Goal: Information Seeking & Learning: Find specific fact

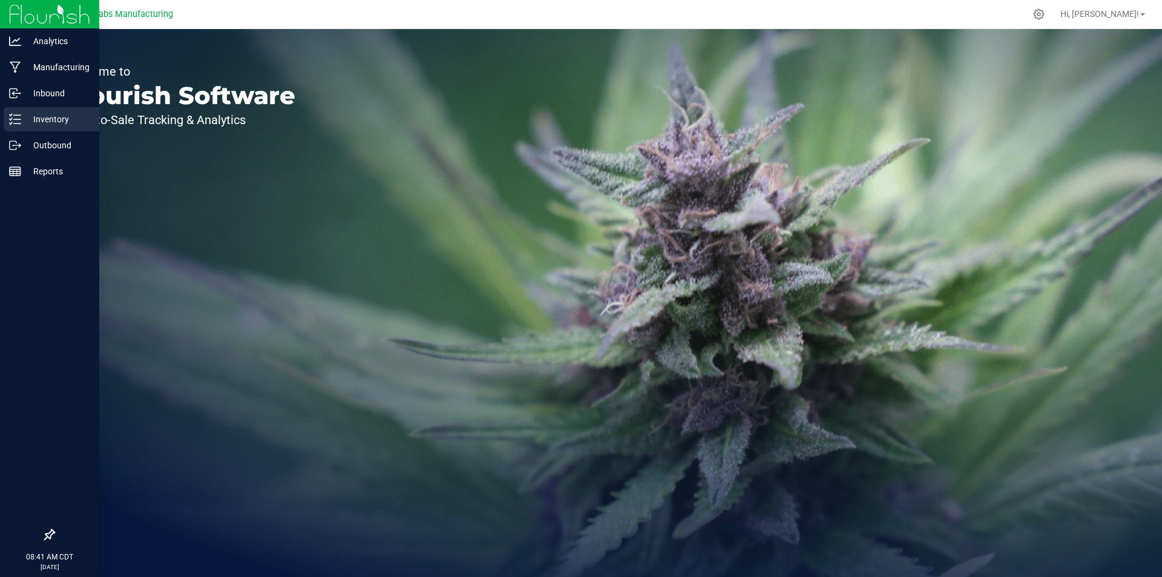
click at [56, 117] on p "Inventory" at bounding box center [57, 119] width 73 height 15
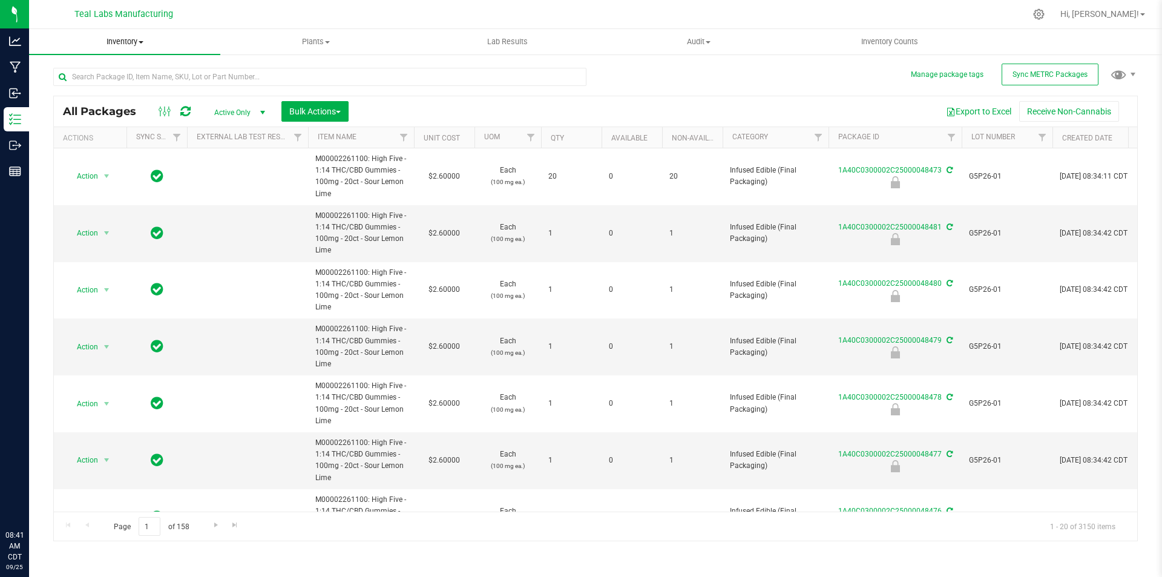
click at [141, 42] on span at bounding box center [141, 42] width 5 height 2
click at [90, 86] on span "All inventory" at bounding box center [70, 87] width 82 height 10
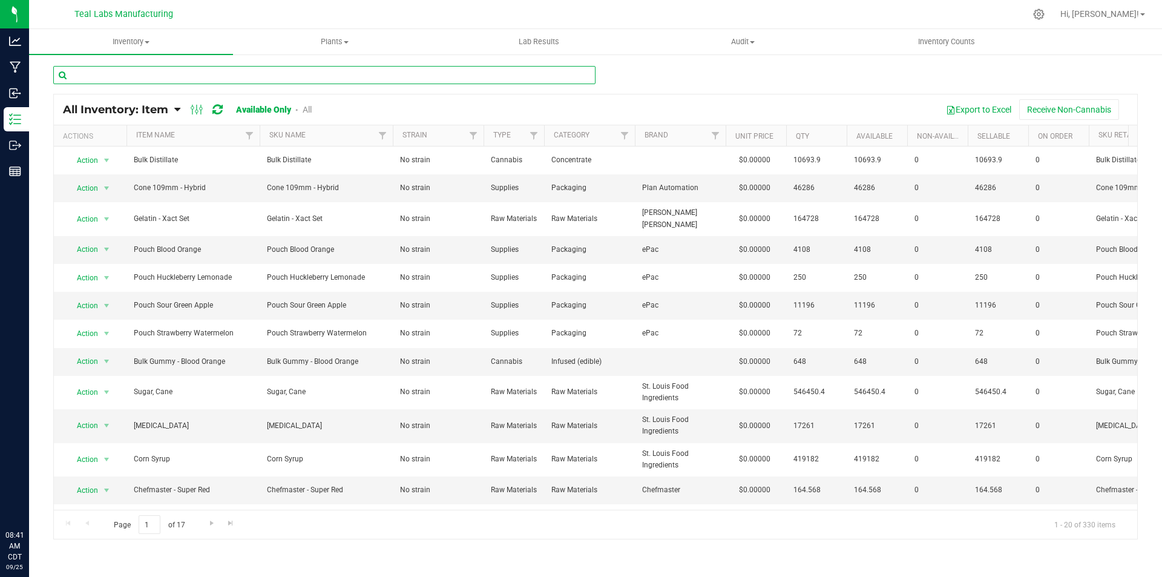
click at [176, 73] on input "text" at bounding box center [324, 75] width 542 height 18
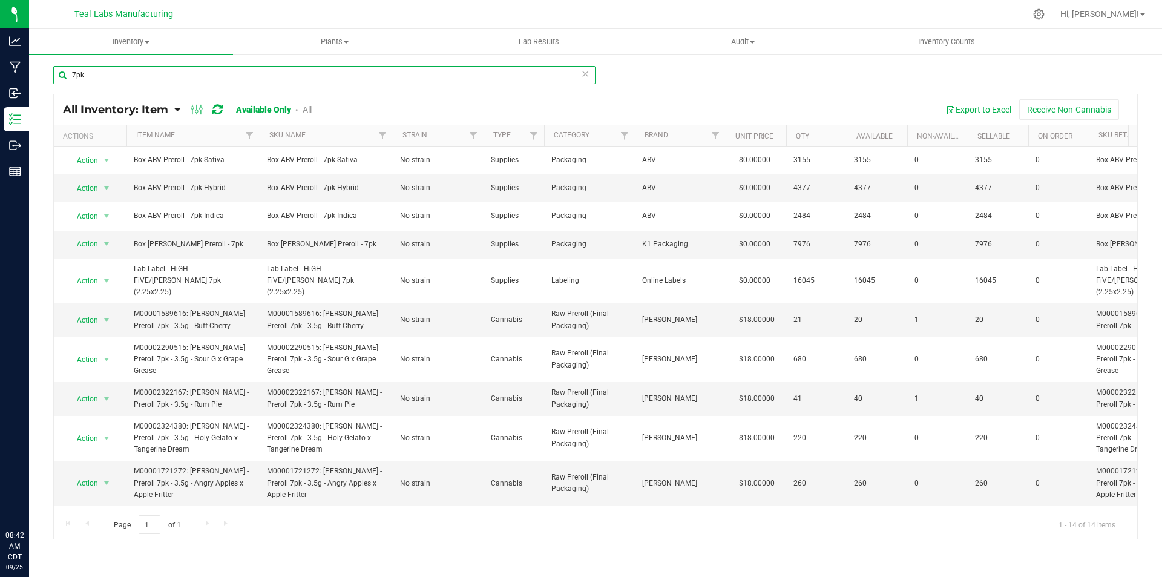
click at [68, 70] on input "7pk" at bounding box center [324, 75] width 542 height 18
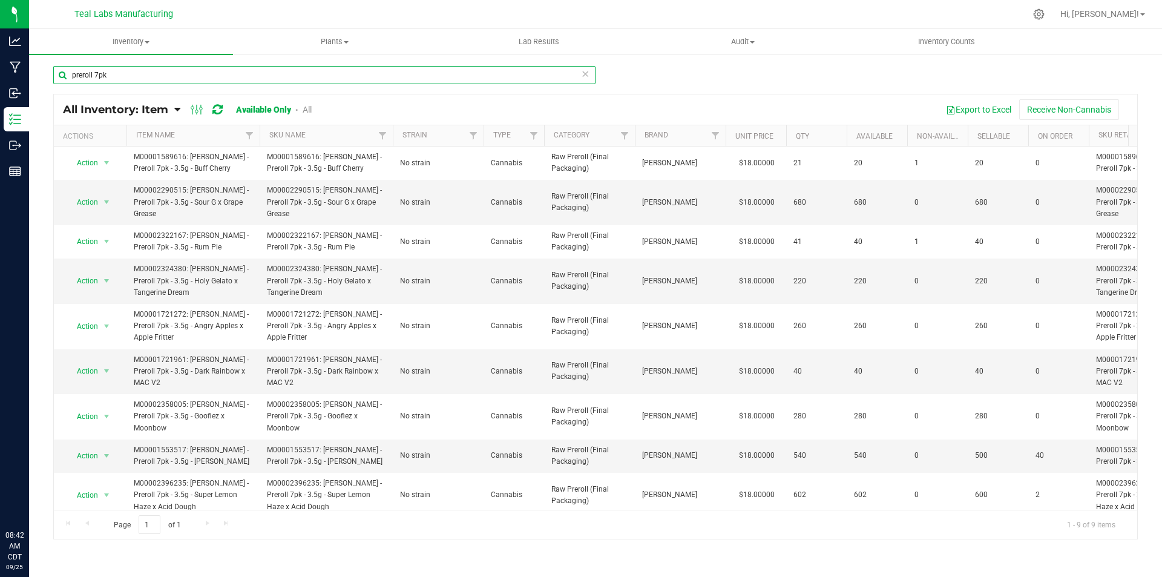
scroll to position [0, 1]
click at [137, 74] on input "preroll 7pk" at bounding box center [324, 75] width 542 height 18
type input "l"
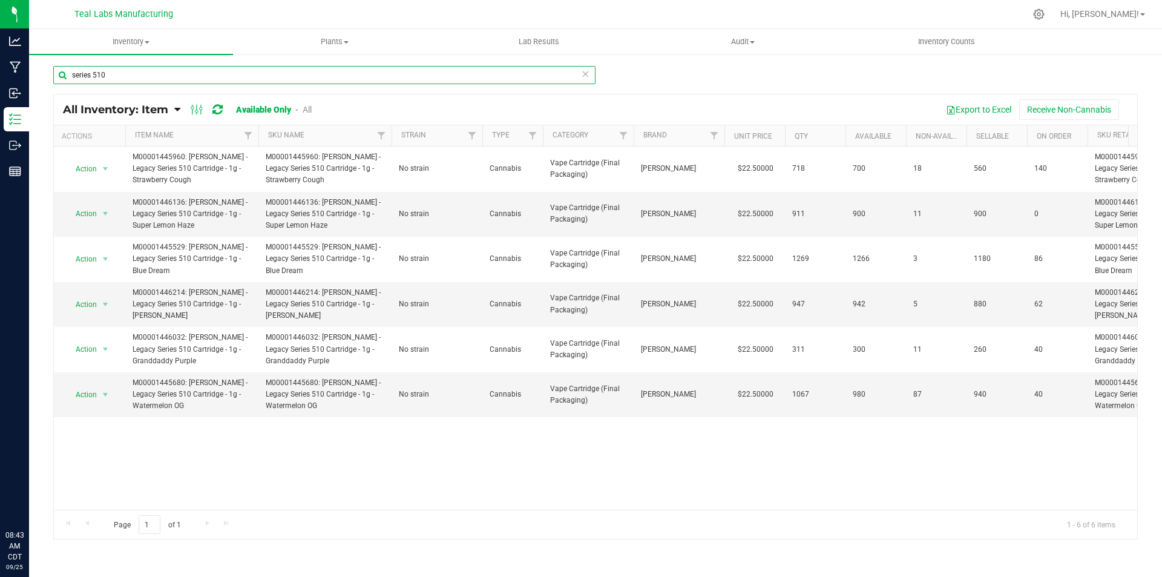
click at [136, 73] on input "series 510" at bounding box center [324, 75] width 542 height 18
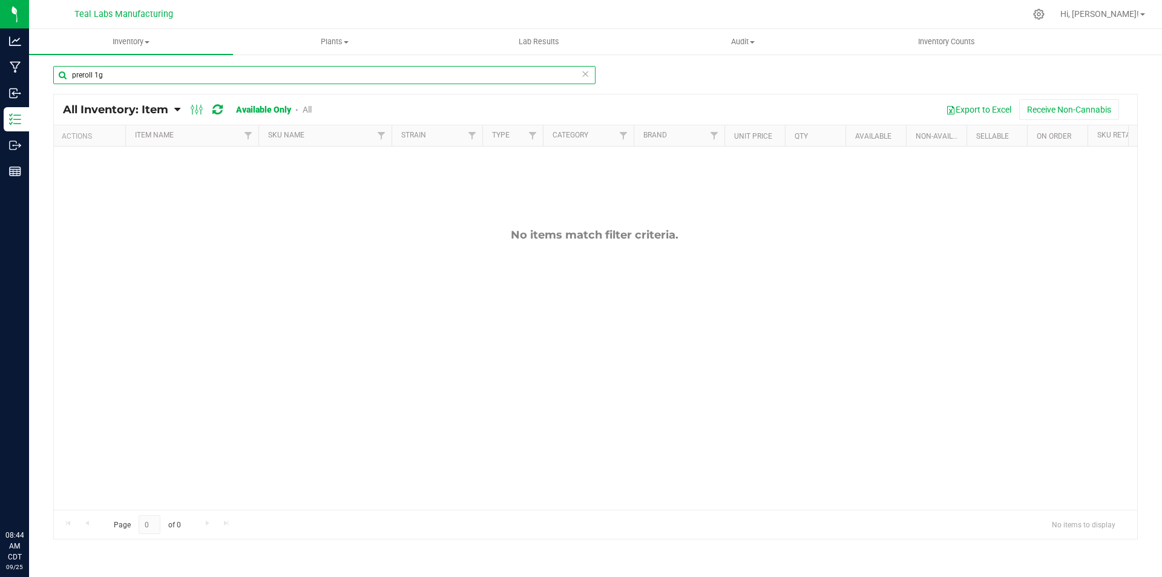
click at [113, 76] on input "preroll 1g" at bounding box center [324, 75] width 542 height 18
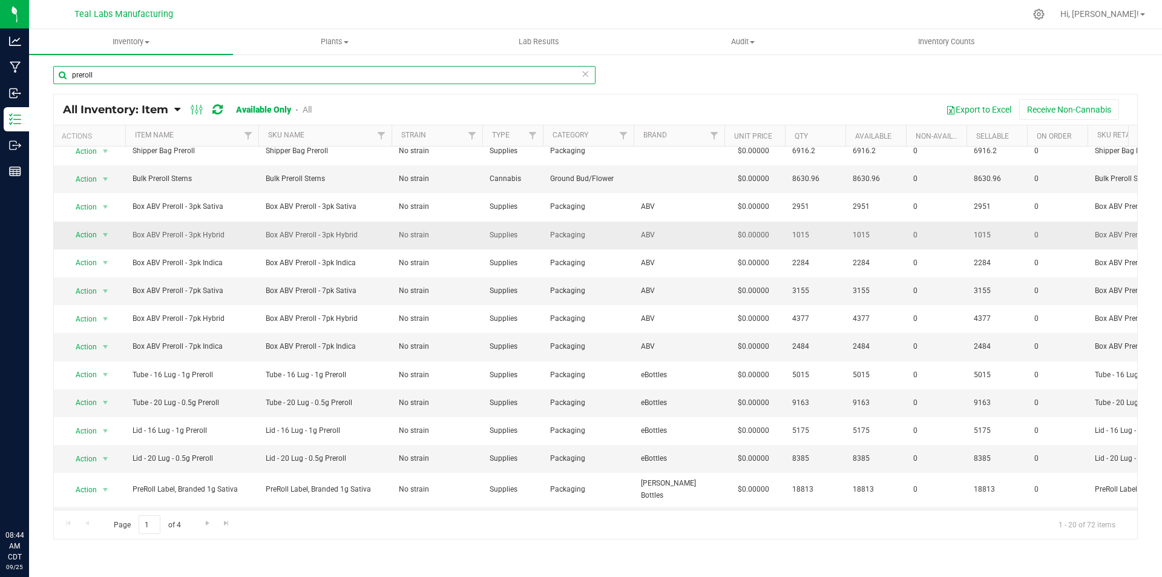
scroll to position [0, 1]
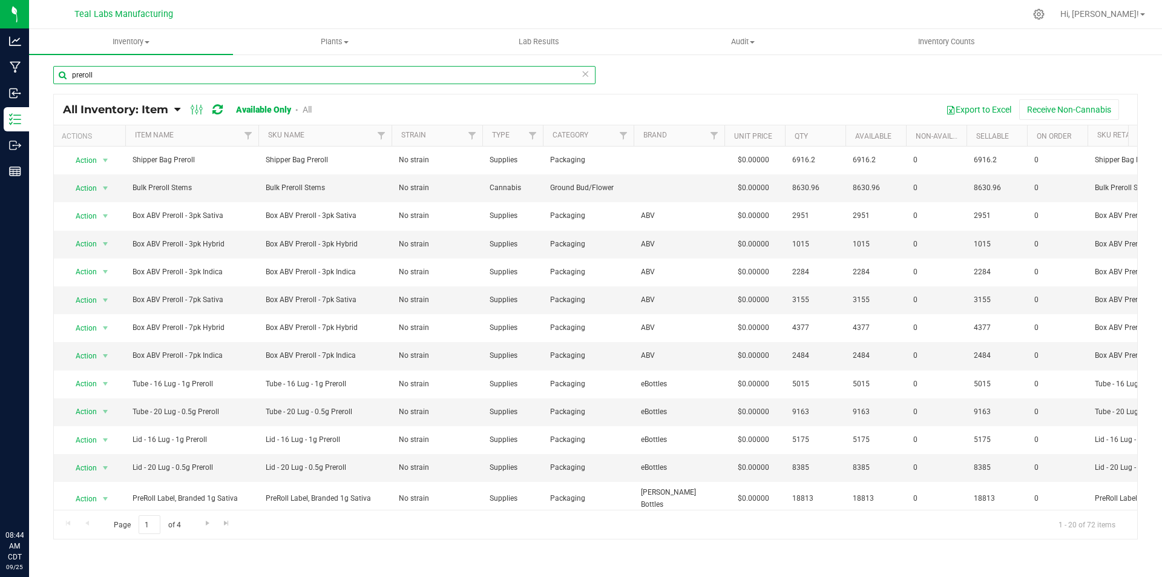
click at [128, 79] on input "preroll" at bounding box center [324, 75] width 542 height 18
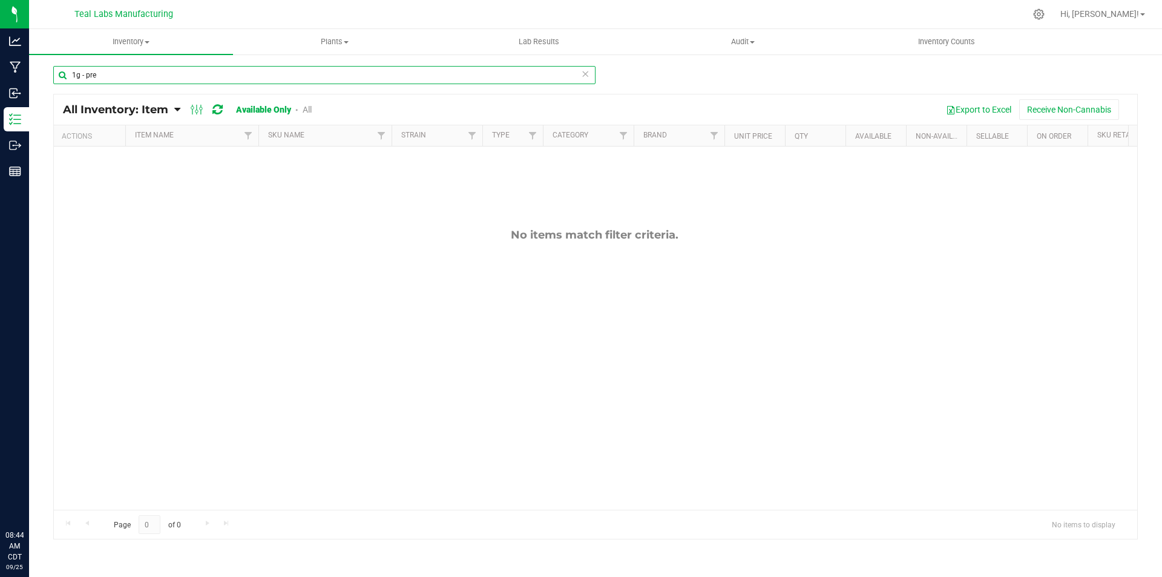
click at [117, 74] on input "1g - pre" at bounding box center [324, 75] width 542 height 18
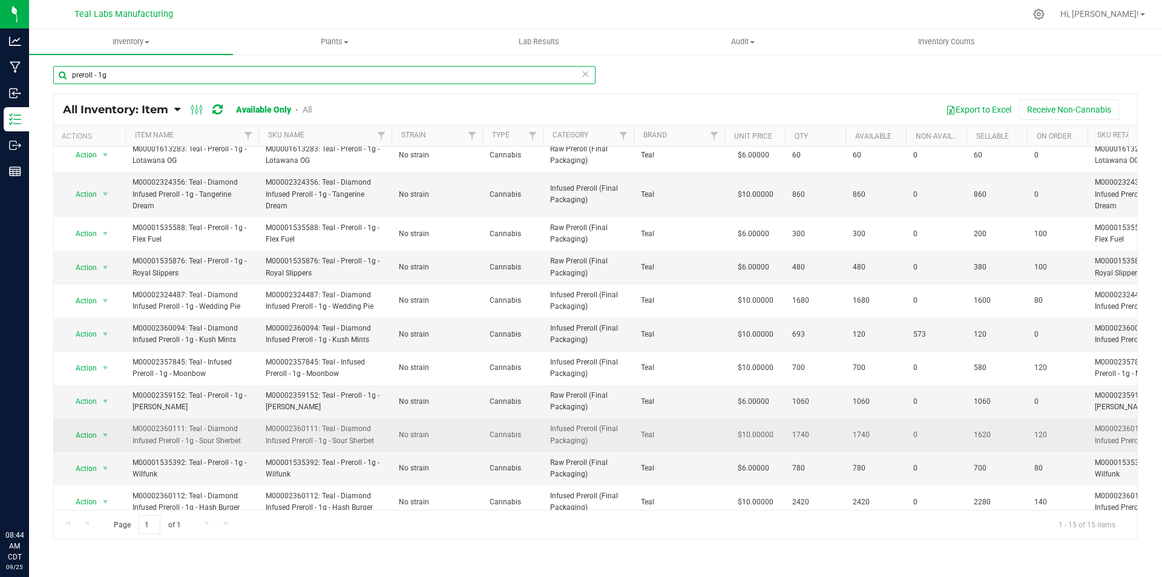
scroll to position [0, 1]
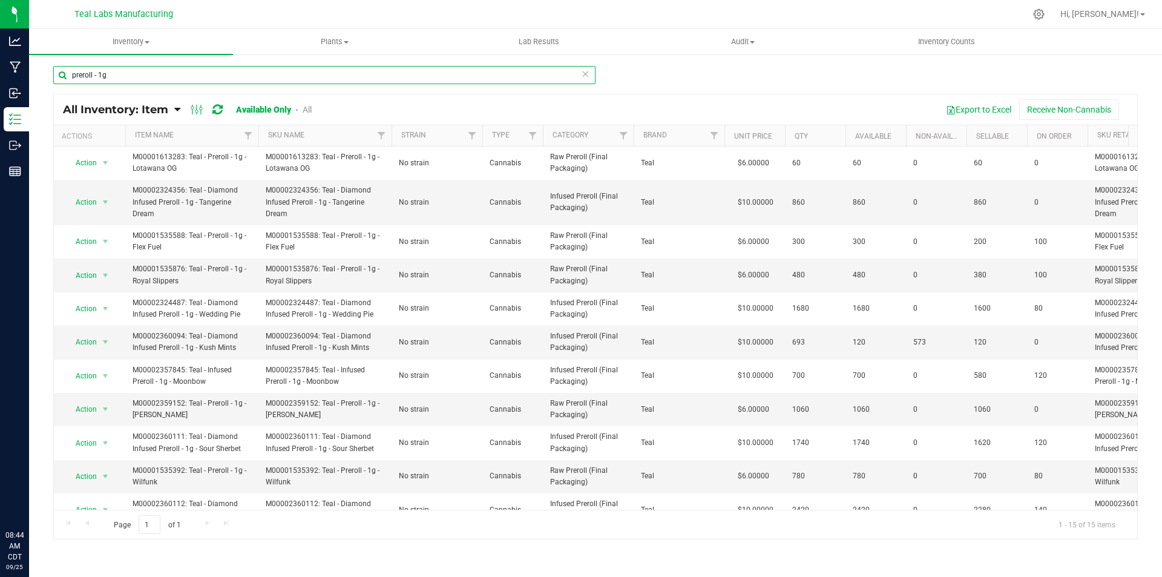
click at [72, 74] on input "preroll - 1g" at bounding box center [324, 75] width 542 height 18
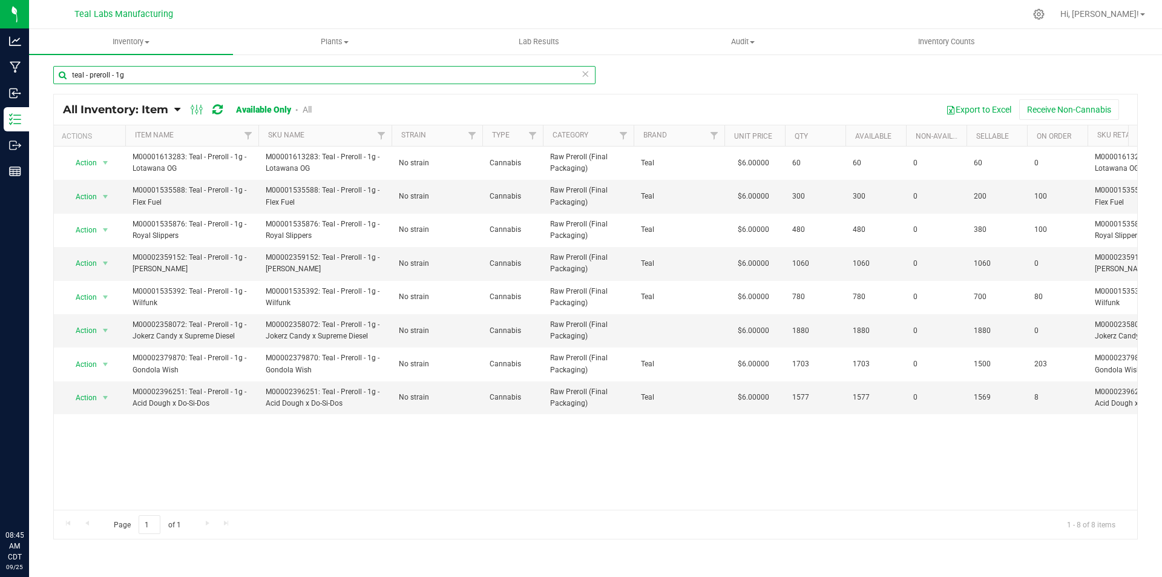
click at [146, 74] on input "teal - preroll - 1g" at bounding box center [324, 75] width 542 height 18
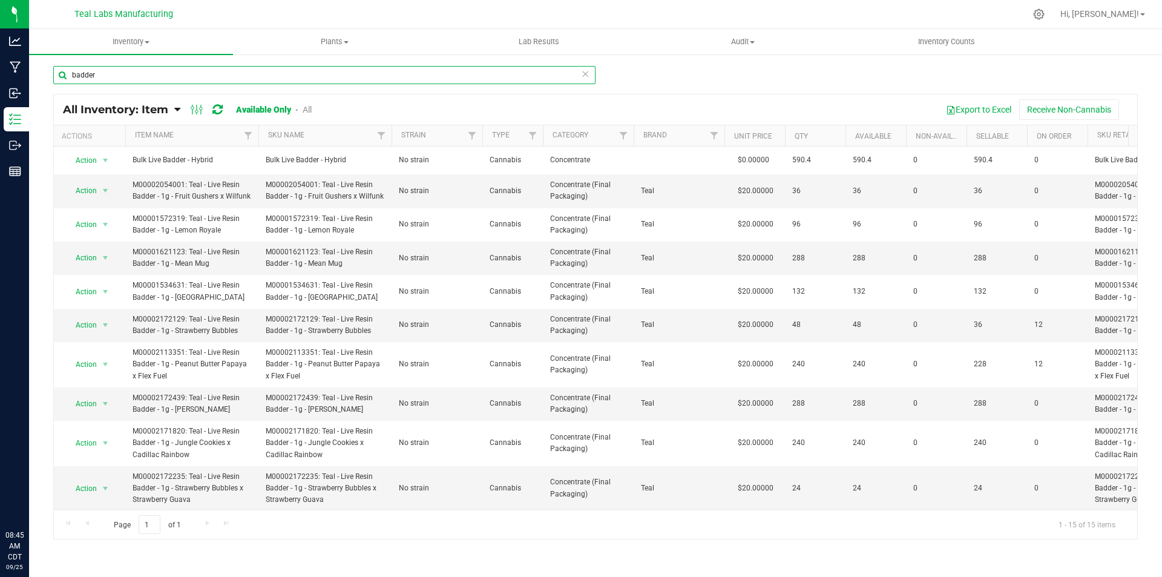
click at [71, 74] on input "badder" at bounding box center [324, 75] width 542 height 18
click at [125, 76] on input "resin badder" at bounding box center [324, 75] width 542 height 18
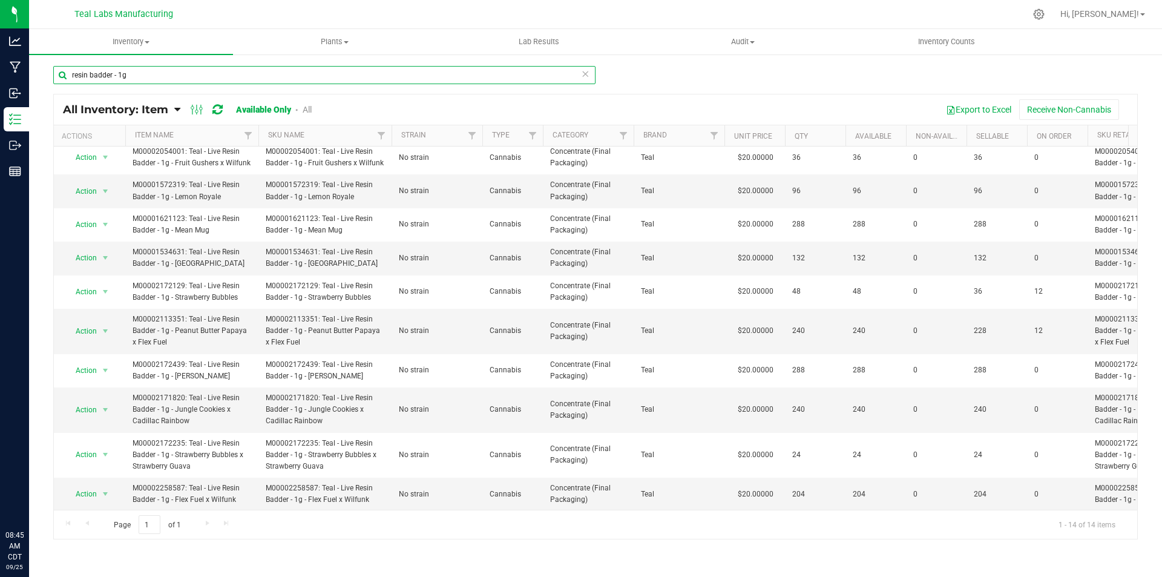
scroll to position [0, 1]
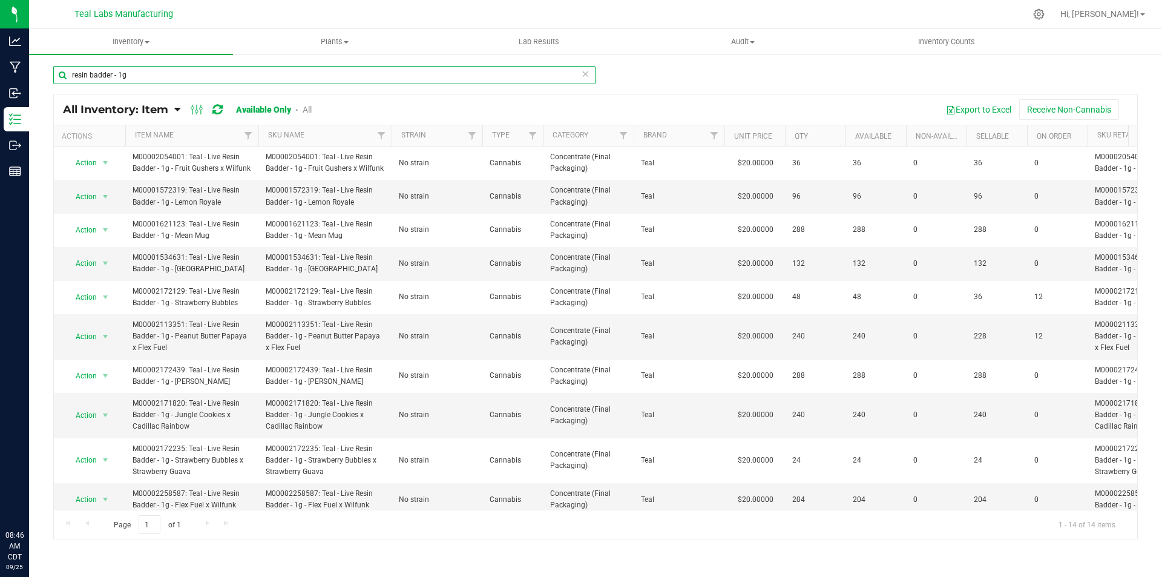
click at [144, 74] on input "resin badder - 1g" at bounding box center [324, 75] width 542 height 18
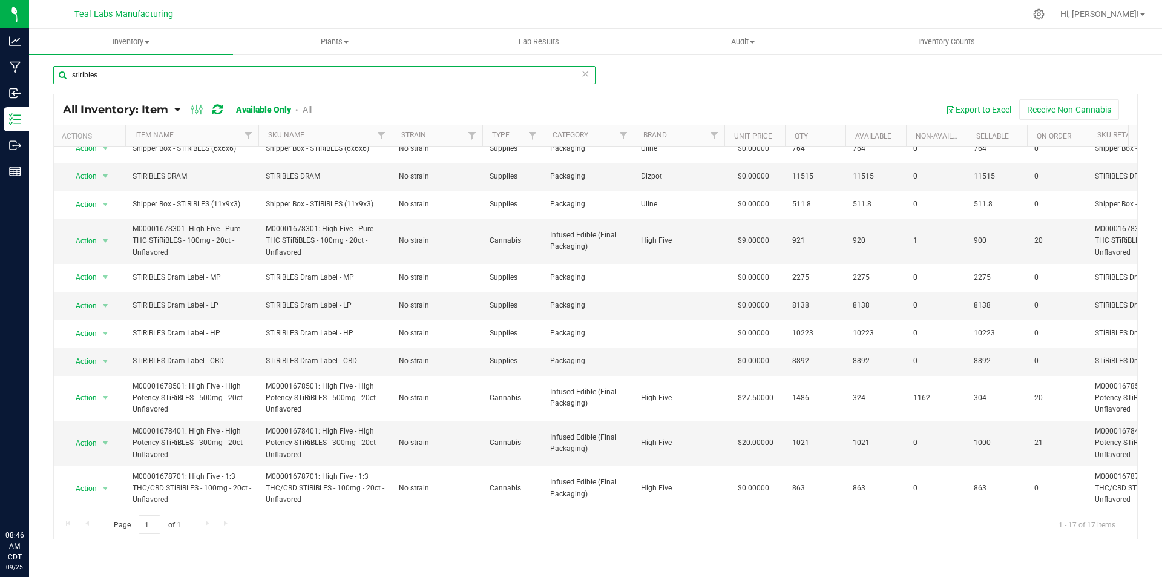
scroll to position [200, 1]
type input "stiribles - 100mg"
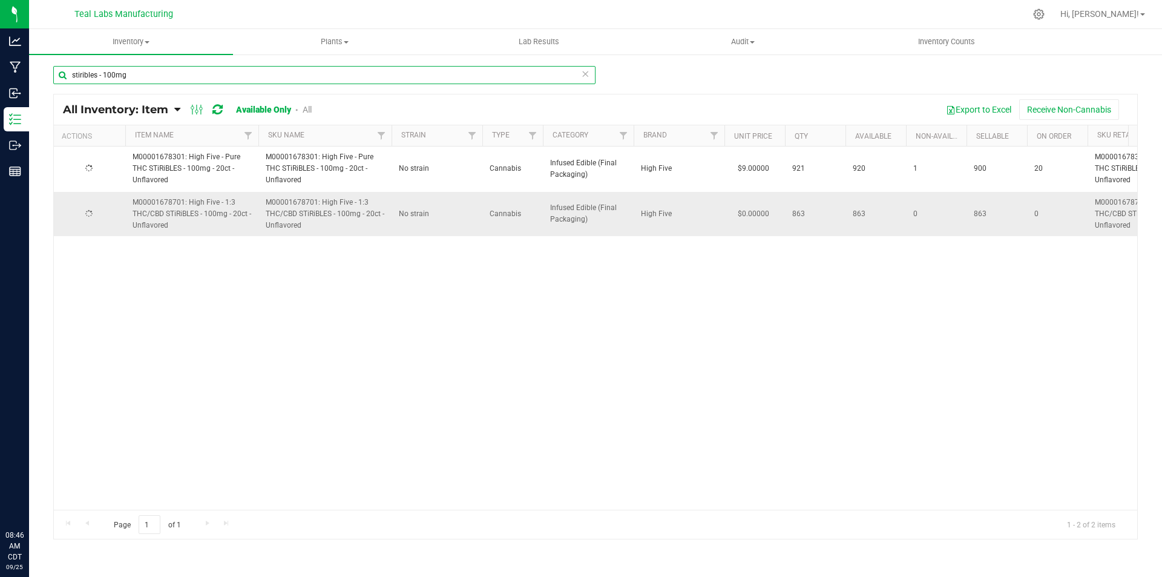
scroll to position [0, 1]
click at [140, 73] on input "stiribles - 100mg" at bounding box center [324, 75] width 542 height 18
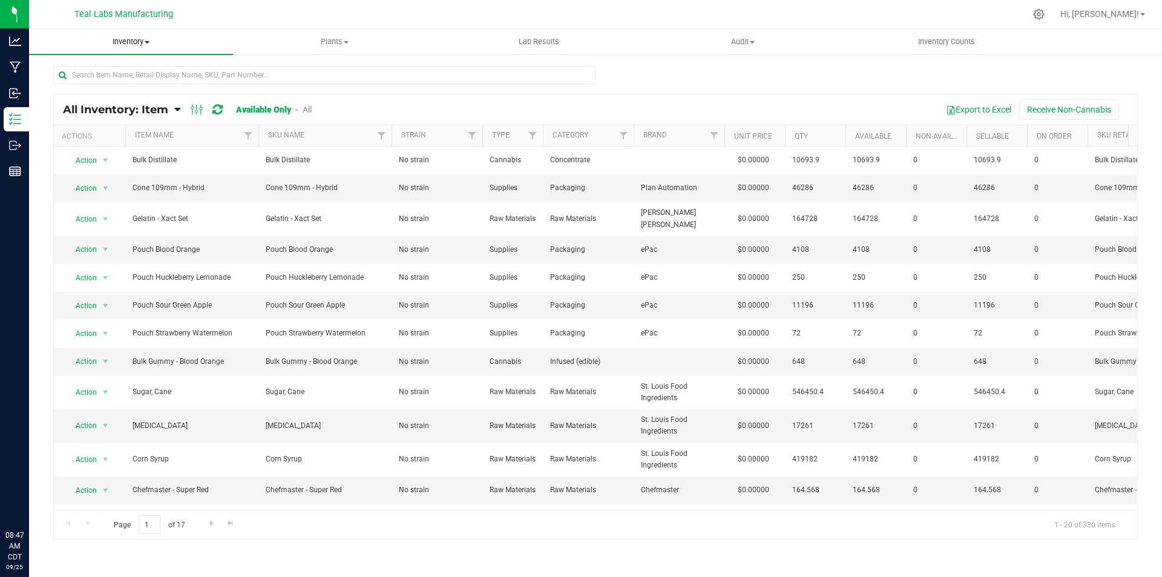
click at [146, 43] on span at bounding box center [147, 42] width 5 height 2
click at [84, 88] on span "All inventory" at bounding box center [70, 87] width 82 height 10
click at [165, 77] on input "text" at bounding box center [324, 75] width 542 height 18
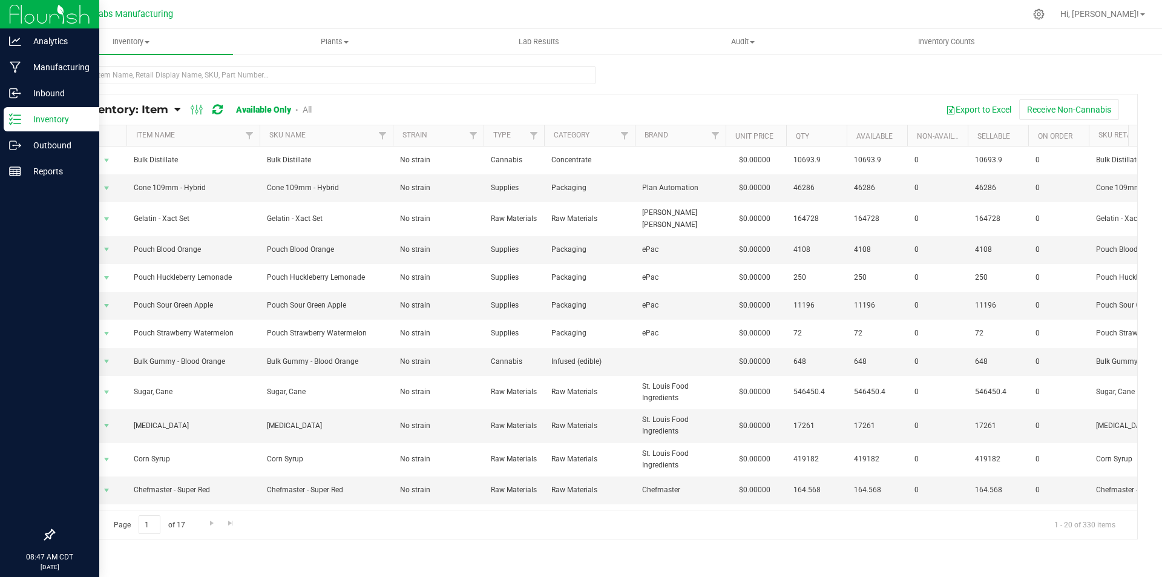
click at [21, 17] on img at bounding box center [49, 14] width 81 height 28
